Goal: Task Accomplishment & Management: Manage account settings

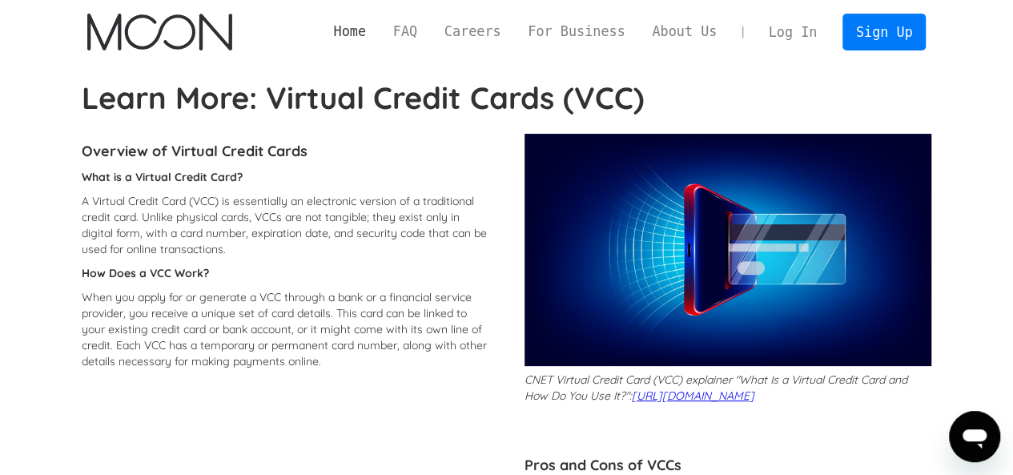
click at [370, 33] on link "Home" at bounding box center [349, 32] width 59 height 20
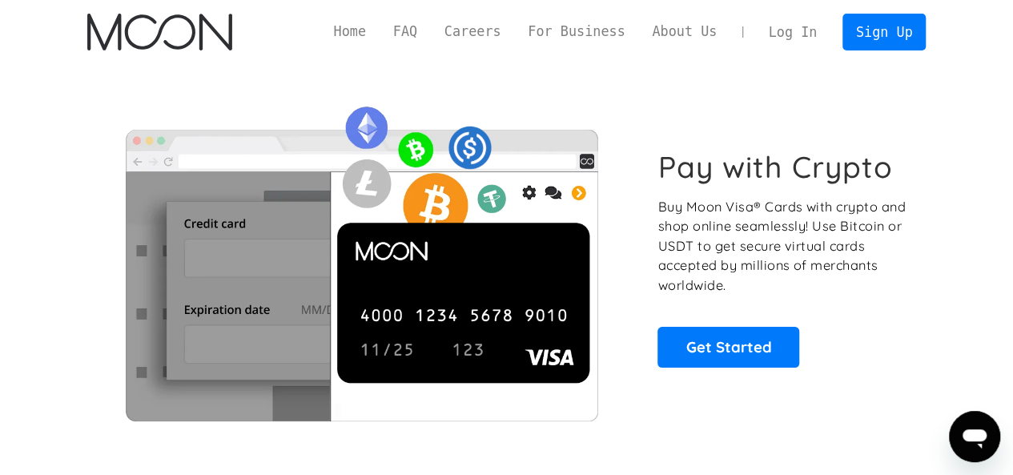
click at [791, 30] on link "Log In" at bounding box center [792, 31] width 75 height 35
